Goal: Transaction & Acquisition: Purchase product/service

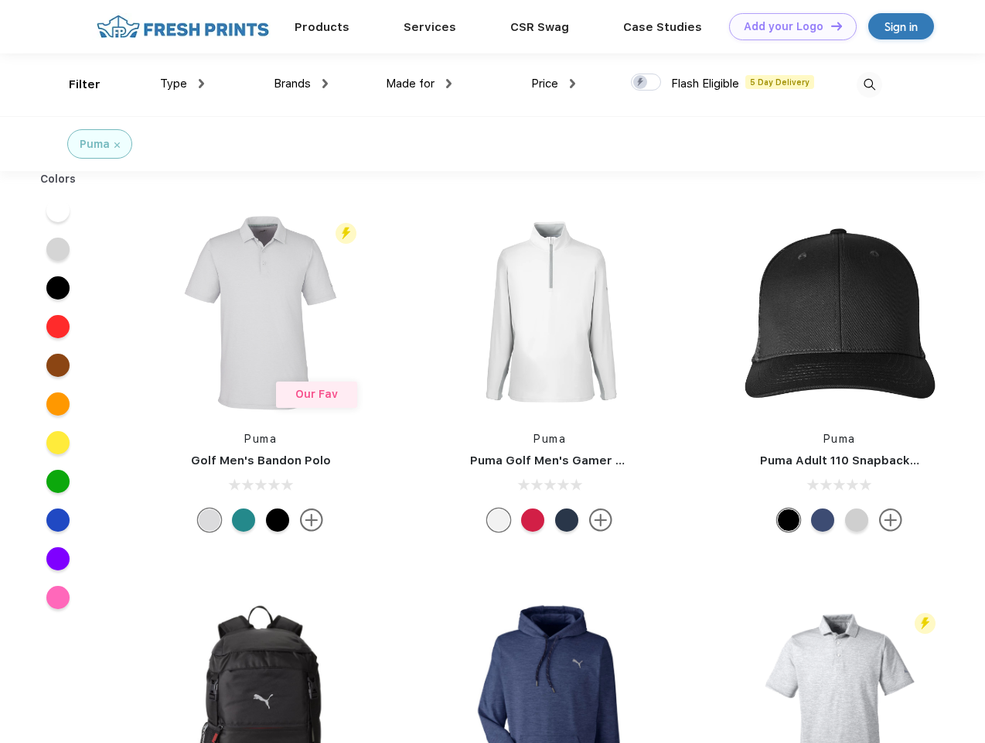
click at [787, 26] on link "Add your Logo Design Tool" at bounding box center [793, 26] width 128 height 27
click at [0, 0] on div "Design Tool" at bounding box center [0, 0] width 0 height 0
click at [830, 26] on link "Add your Logo Design Tool" at bounding box center [793, 26] width 128 height 27
click at [74, 84] on div "Filter" at bounding box center [85, 85] width 32 height 18
click at [183, 84] on span "Type" at bounding box center [173, 84] width 27 height 14
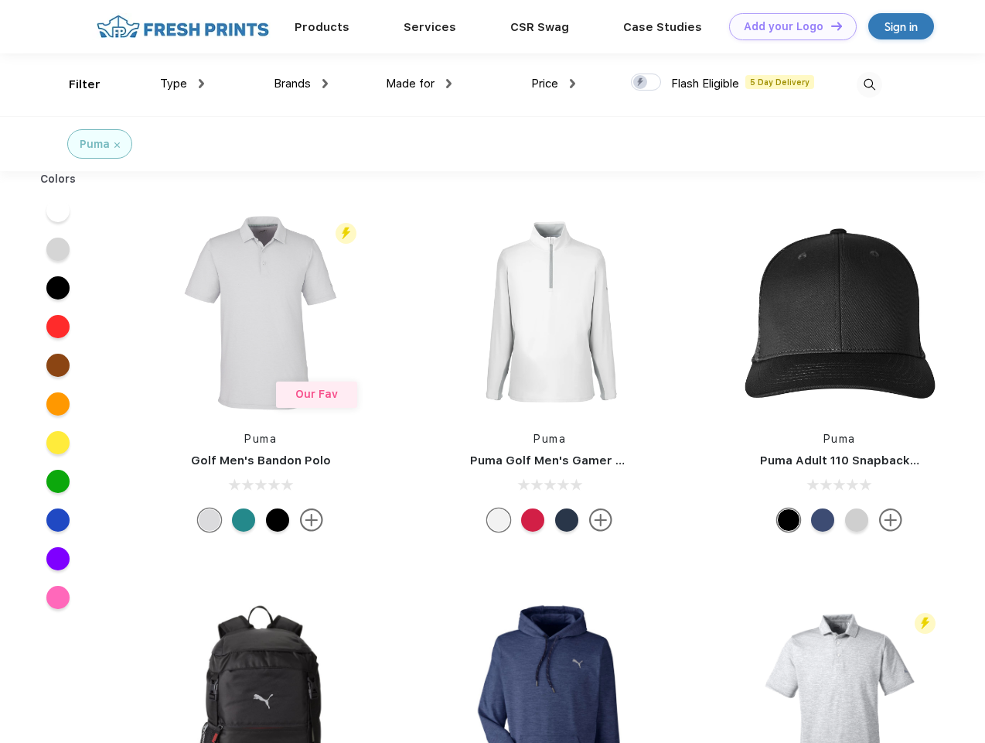
click at [301, 84] on span "Brands" at bounding box center [292, 84] width 37 height 14
click at [419, 84] on span "Made for" at bounding box center [410, 84] width 49 height 14
click at [554, 84] on span "Price" at bounding box center [544, 84] width 27 height 14
click at [647, 83] on div at bounding box center [646, 81] width 30 height 17
click at [641, 83] on input "checkbox" at bounding box center [636, 78] width 10 height 10
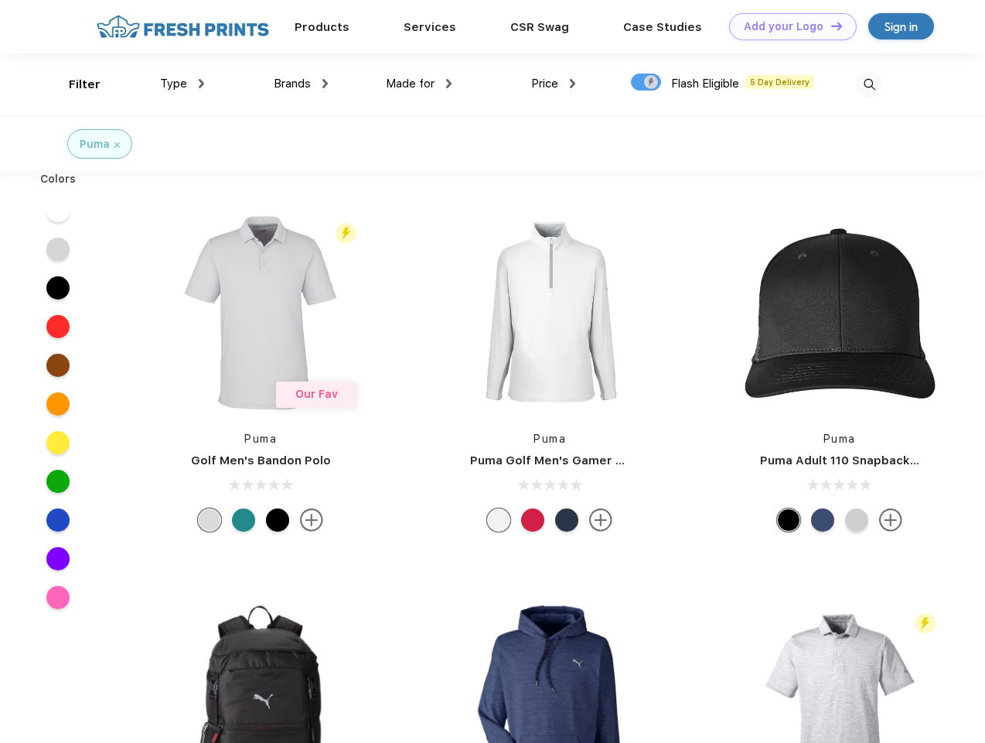
click at [869, 84] on img at bounding box center [870, 85] width 26 height 26
